Goal: Find specific page/section: Find specific page/section

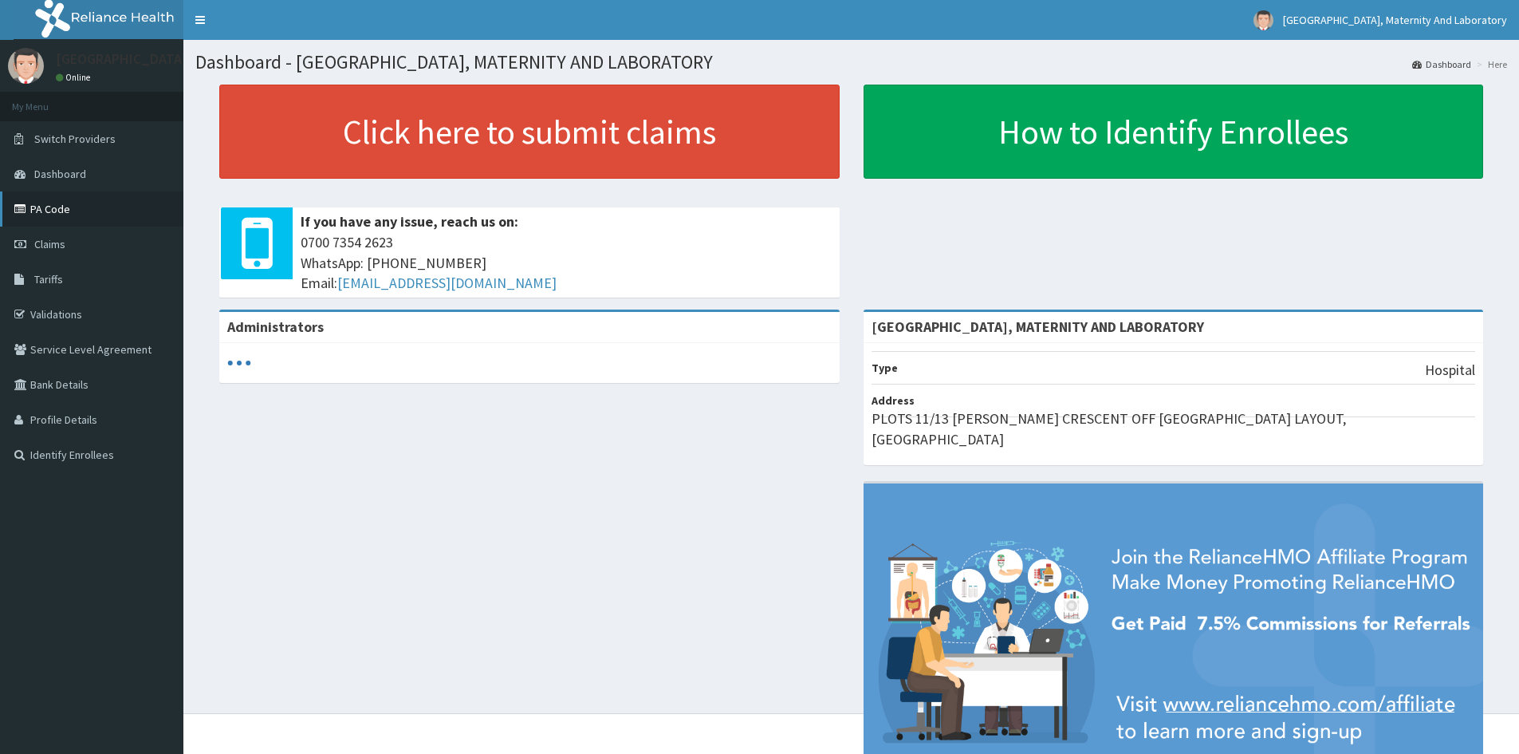
click at [51, 217] on link "PA Code" at bounding box center [91, 208] width 183 height 35
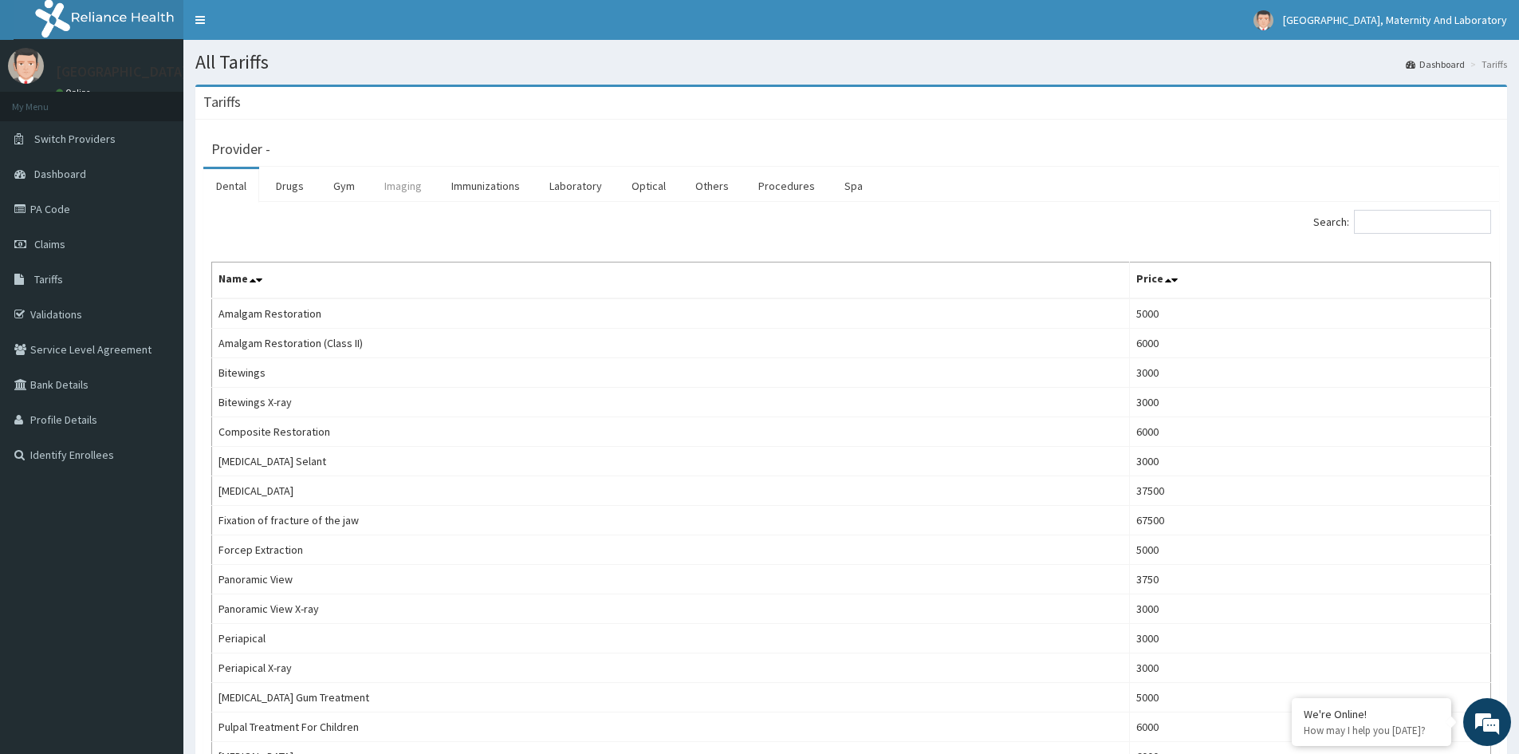
click at [402, 189] on link "Imaging" at bounding box center [403, 185] width 63 height 33
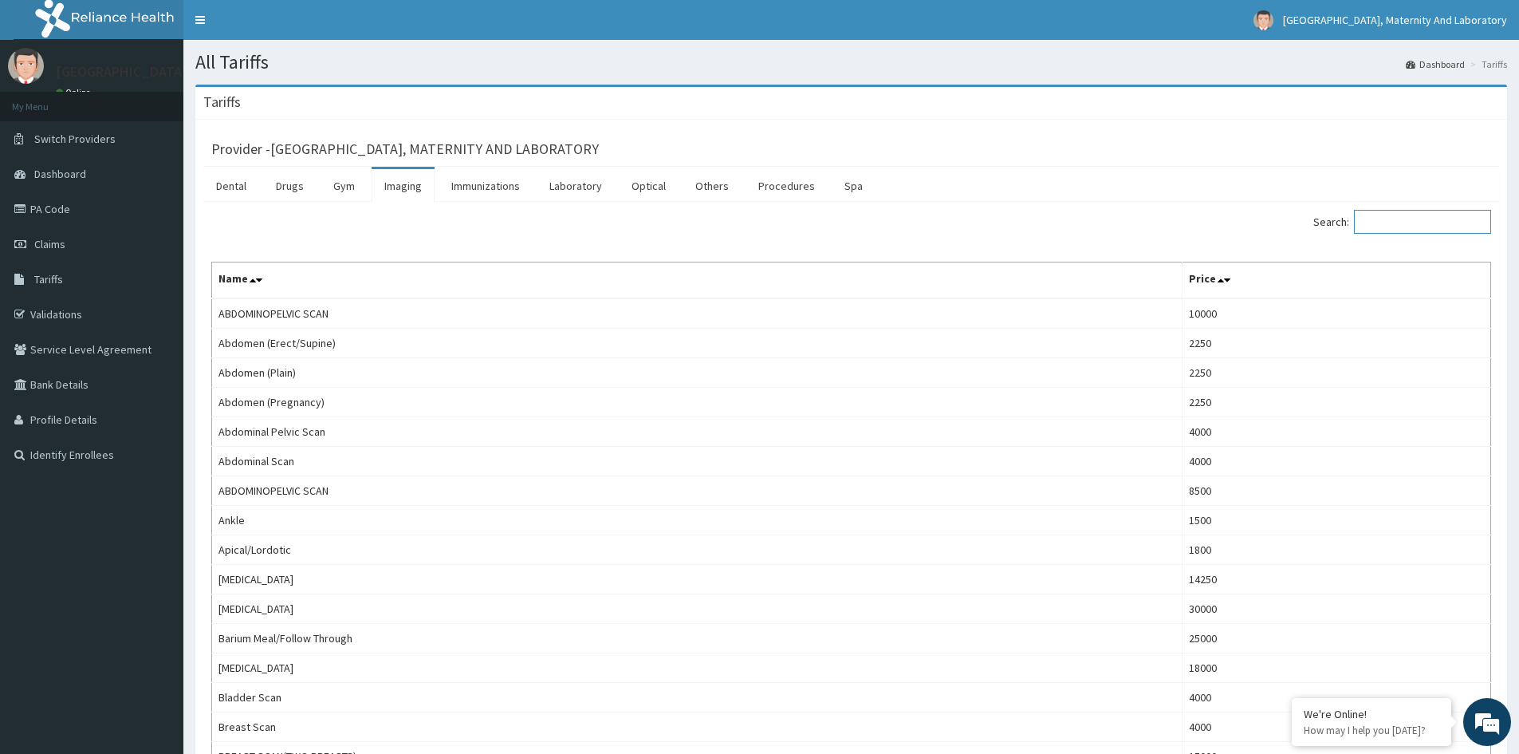
click at [1396, 227] on input "Search:" at bounding box center [1422, 222] width 137 height 24
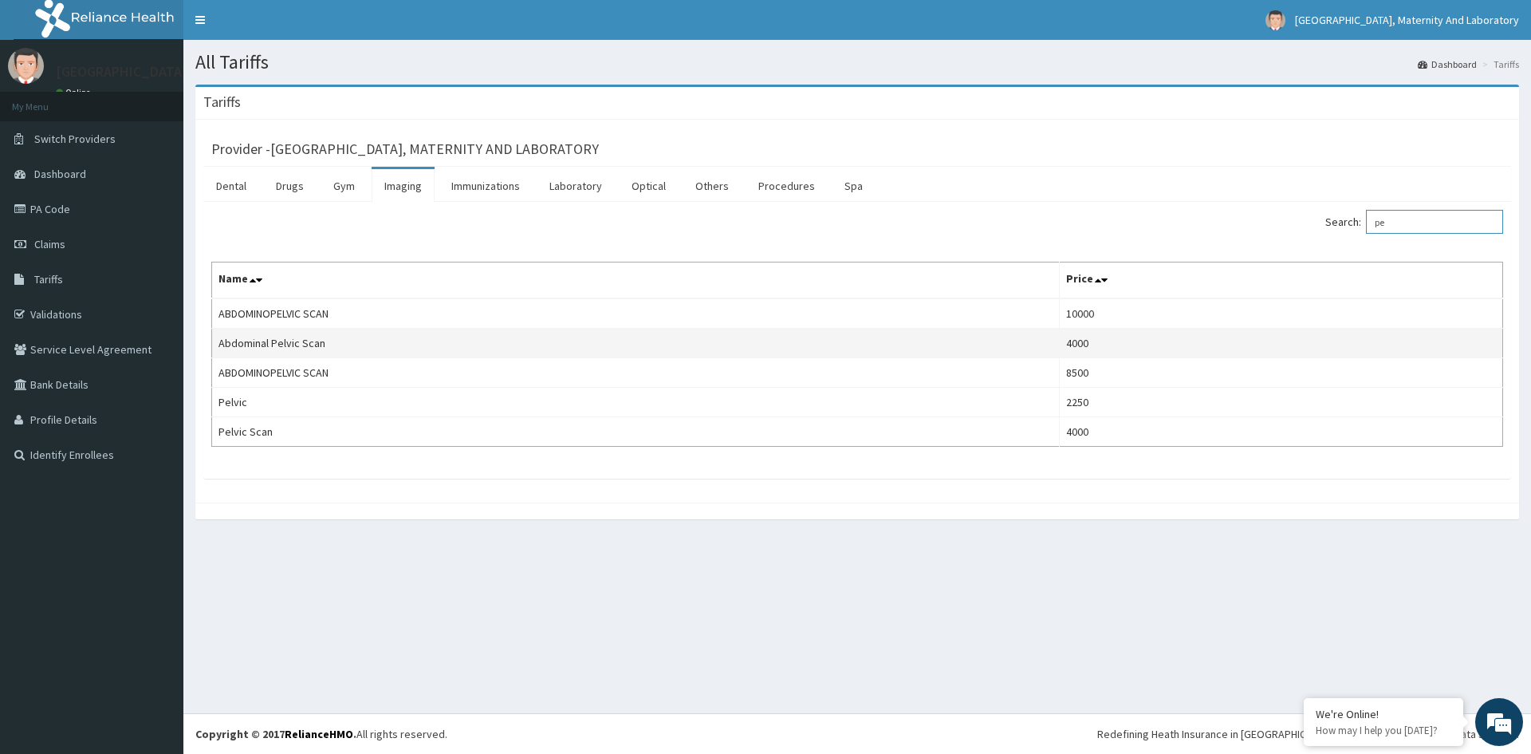
type input "p"
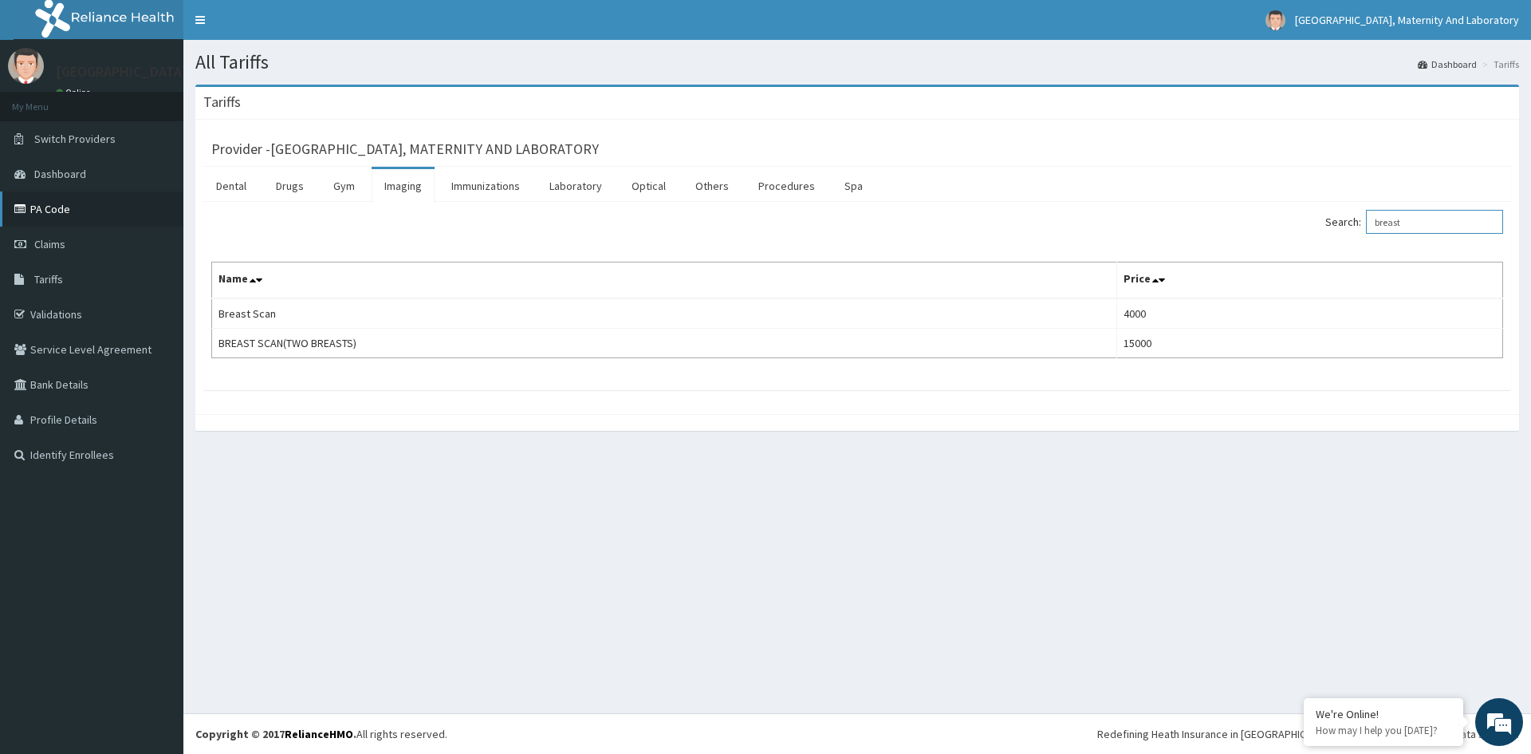
type input "breast"
click at [90, 210] on link "PA Code" at bounding box center [91, 208] width 183 height 35
